Goal: Task Accomplishment & Management: Use online tool/utility

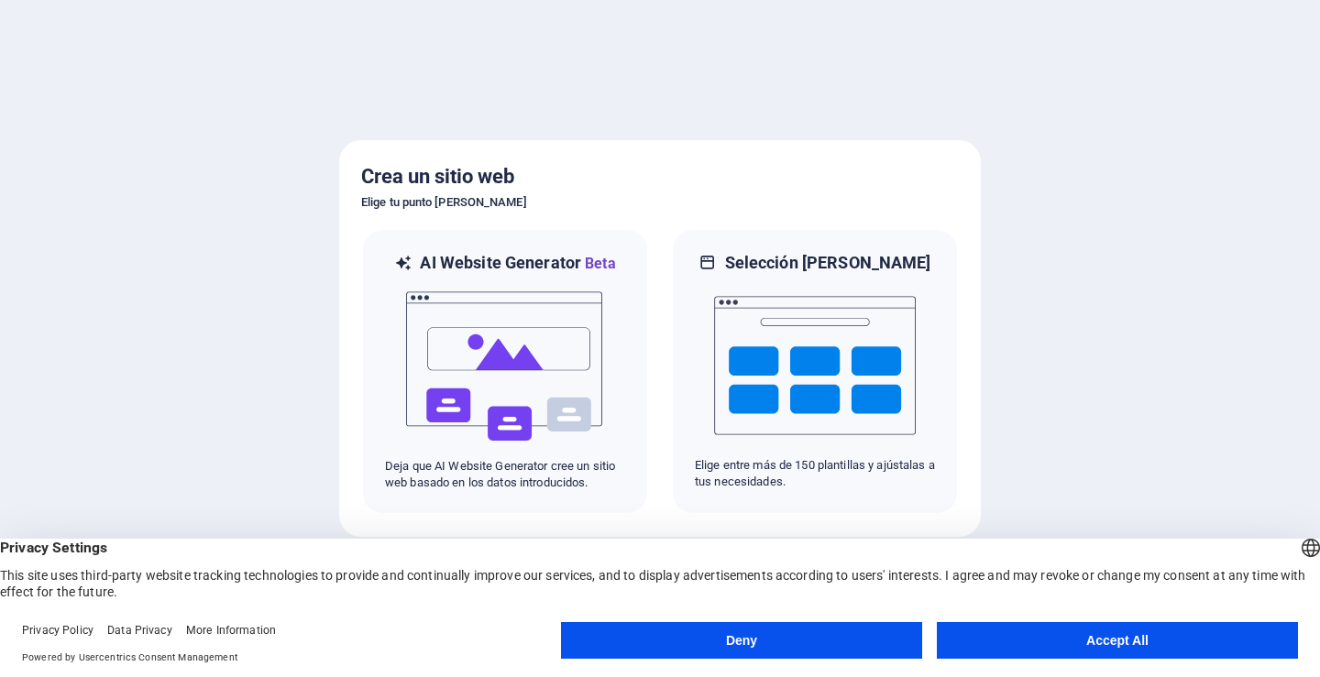
click at [1039, 636] on button "Accept All" at bounding box center [1117, 640] width 361 height 37
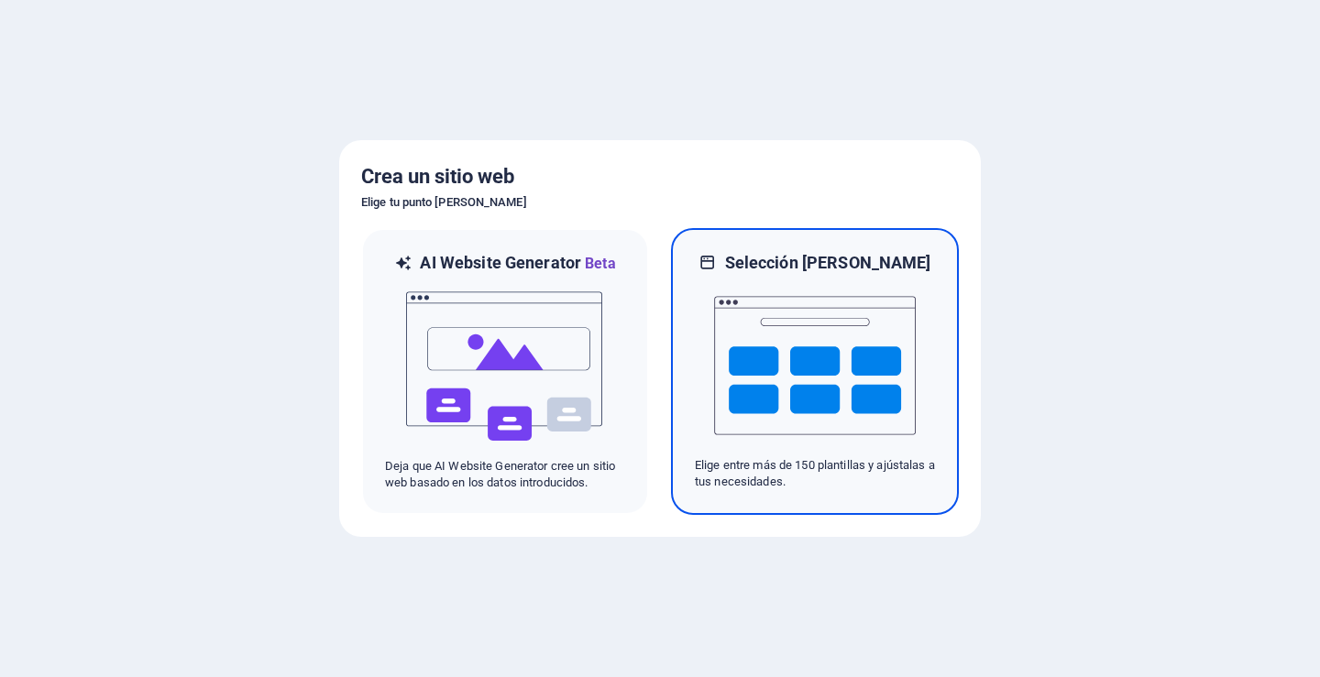
click at [860, 365] on img at bounding box center [815, 365] width 202 height 183
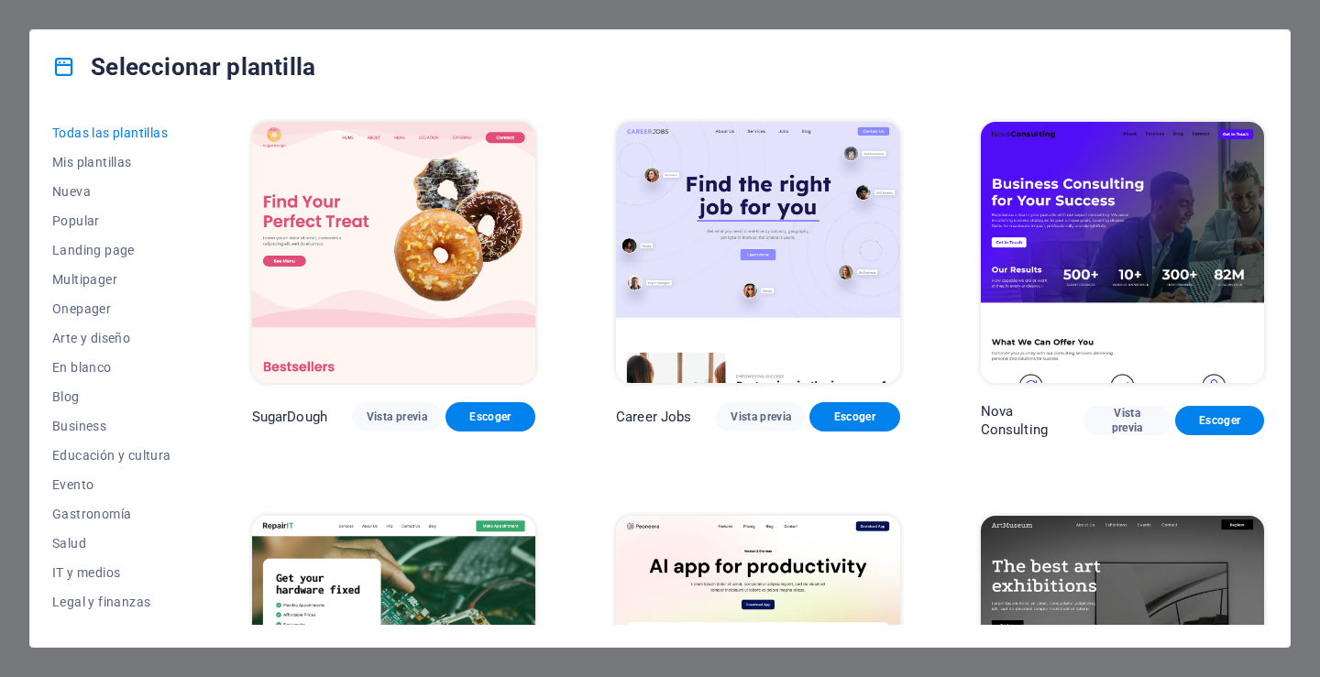
click at [51, 63] on div "Seleccionar plantilla" at bounding box center [659, 66] width 1259 height 73
drag, startPoint x: 150, startPoint y: 38, endPoint x: 164, endPoint y: 80, distance: 44.3
click at [163, 80] on div "Seleccionar plantilla" at bounding box center [659, 66] width 1259 height 73
click at [122, 155] on span "Mis plantillas" at bounding box center [111, 162] width 119 height 15
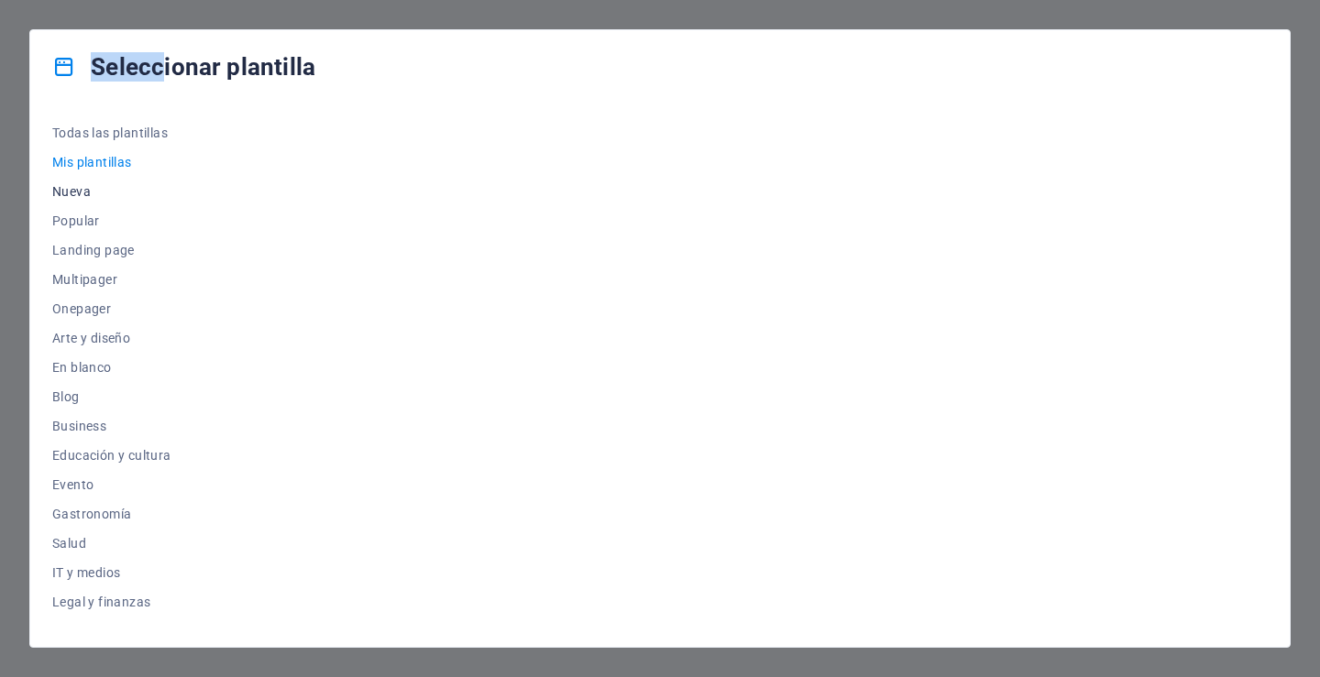
click at [75, 190] on span "Nueva" at bounding box center [111, 191] width 119 height 15
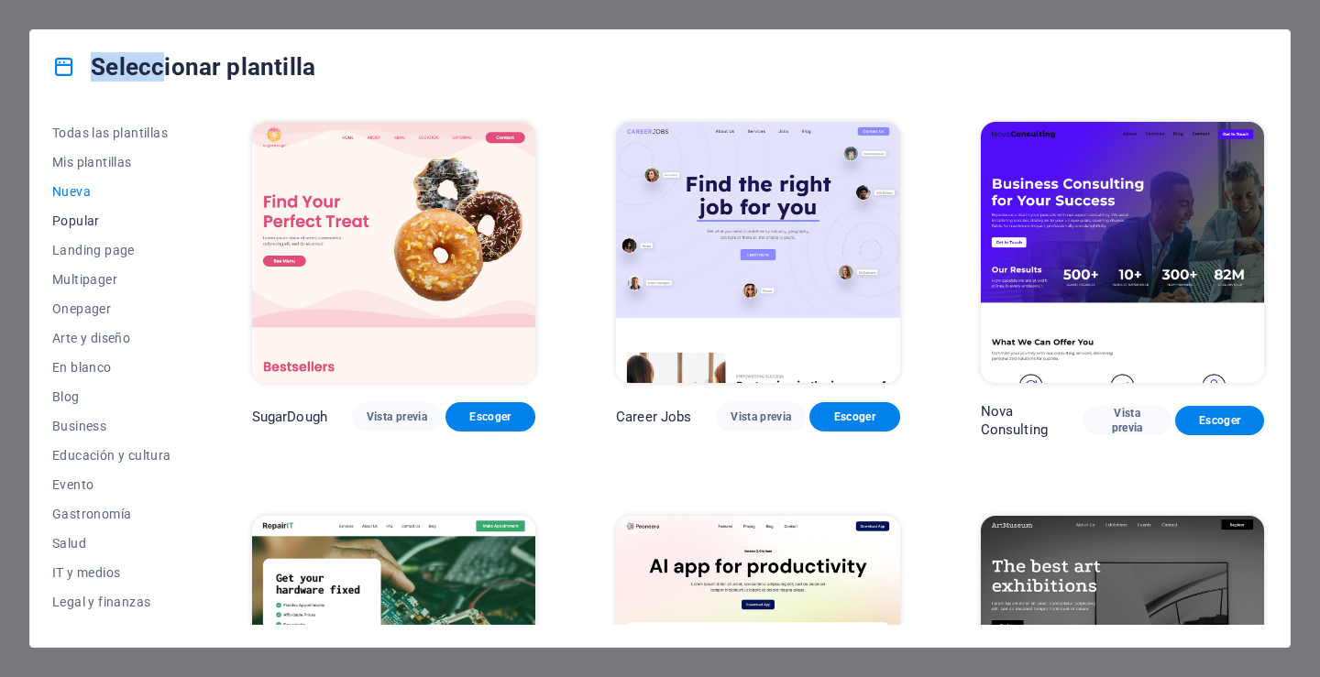
click at [84, 227] on span "Popular" at bounding box center [111, 221] width 119 height 15
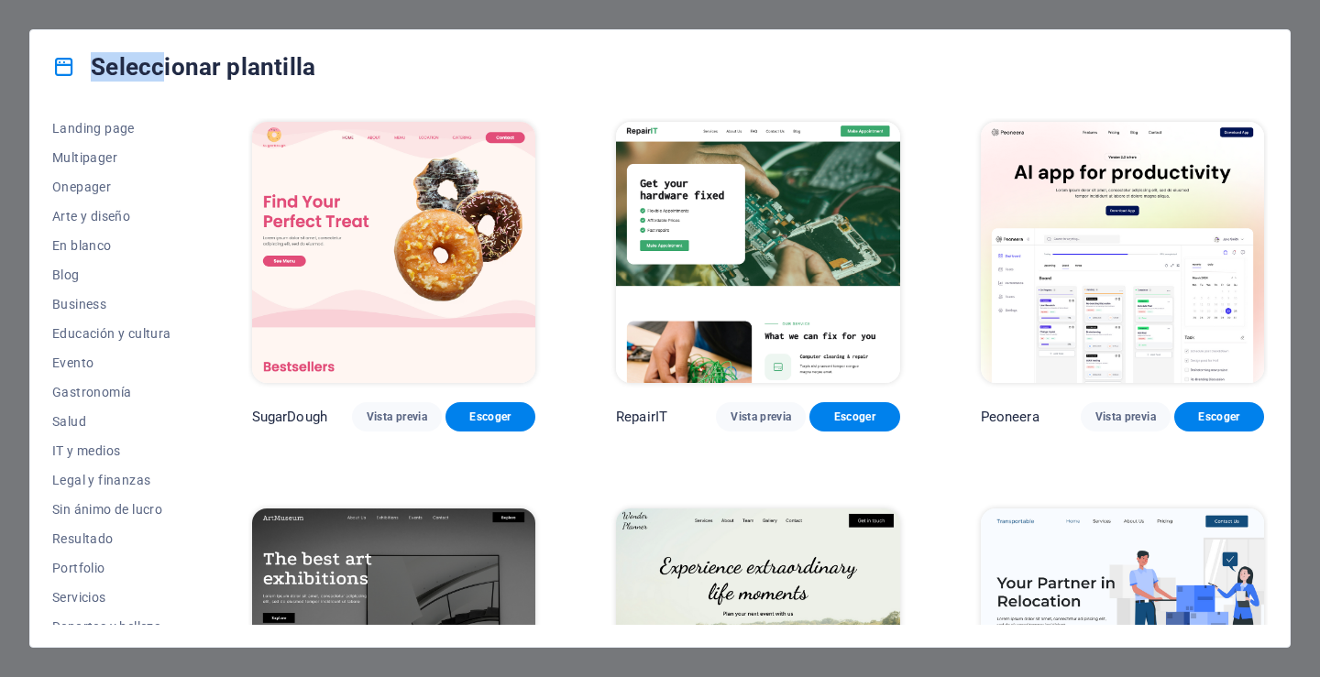
click at [218, 19] on div "Seleccionar plantilla Todas las plantillas Mis plantillas Nueva Popular Landing…" at bounding box center [660, 338] width 1320 height 677
